Goal: Navigation & Orientation: Find specific page/section

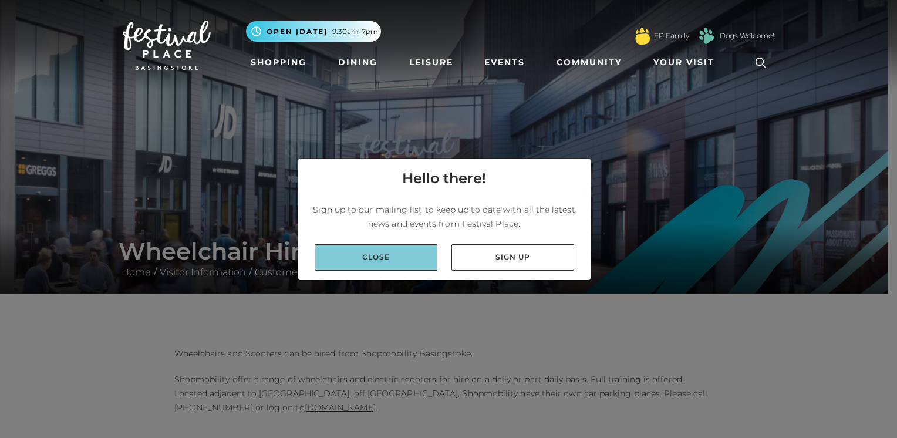
click at [373, 254] on link "Close" at bounding box center [376, 257] width 123 height 26
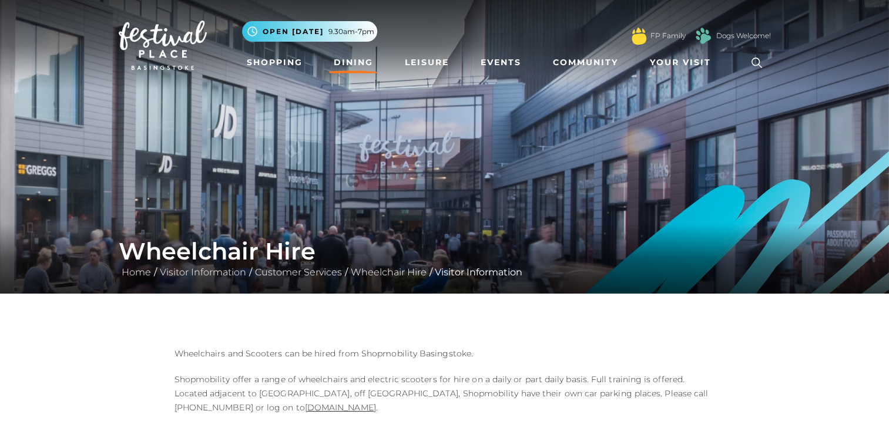
click at [347, 65] on link "Dining" at bounding box center [353, 63] width 49 height 22
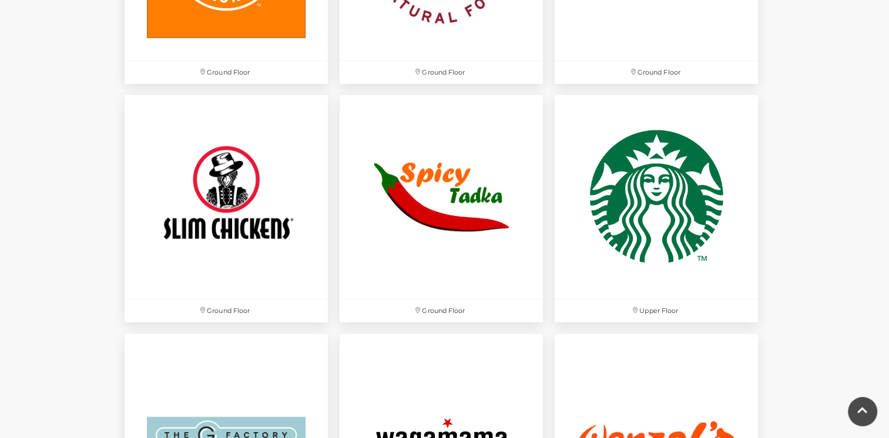
scroll to position [3571, 0]
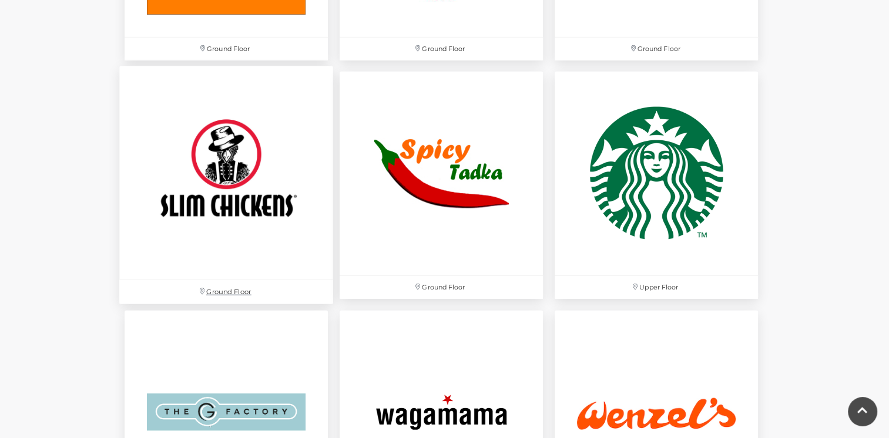
click at [217, 209] on img at bounding box center [226, 173] width 214 height 214
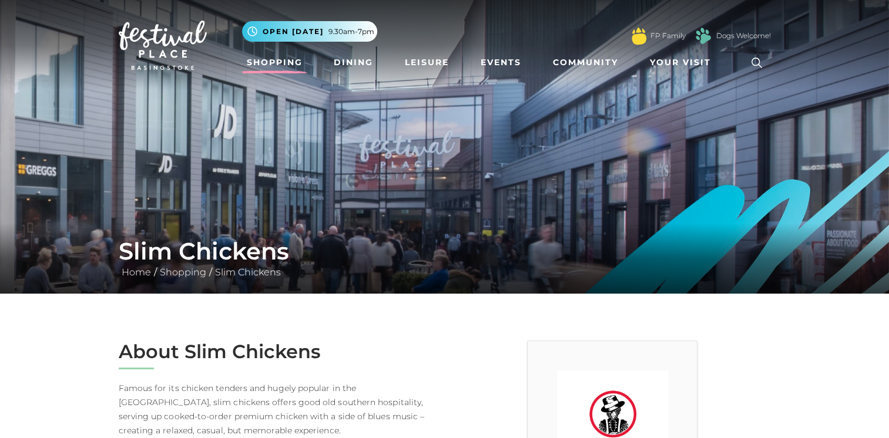
click at [274, 62] on link "Shopping" at bounding box center [274, 63] width 65 height 22
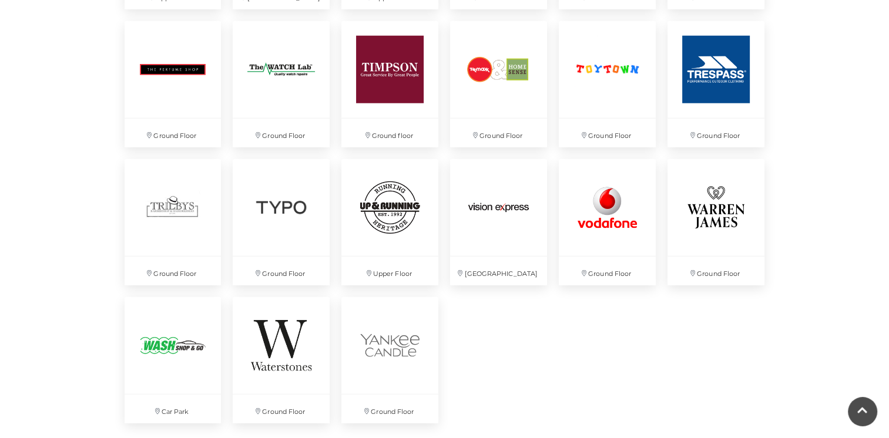
scroll to position [3078, 0]
